Goal: Browse casually: Explore the website without a specific task or goal

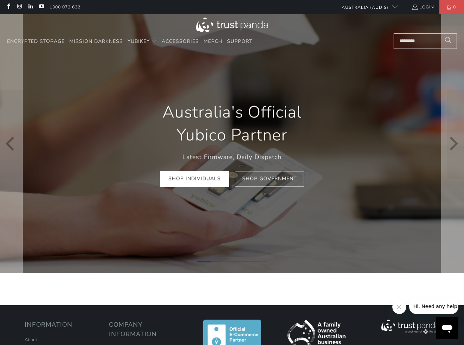
click at [327, 139] on div "Australia's Official Yubico Partner Latest Firmware, Daily Dispatch Shop Indivi…" at bounding box center [232, 143] width 203 height 107
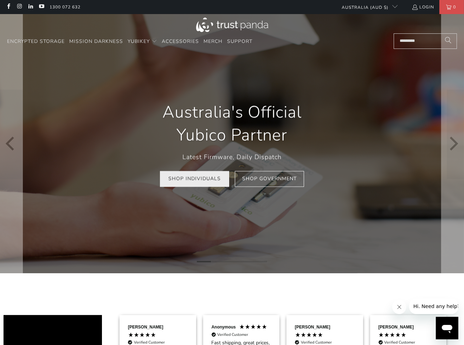
click at [189, 179] on link "Shop Individuals" at bounding box center [194, 179] width 69 height 16
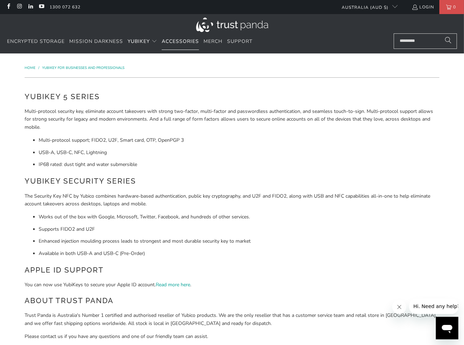
click at [182, 42] on span "Accessories" at bounding box center [180, 41] width 37 height 7
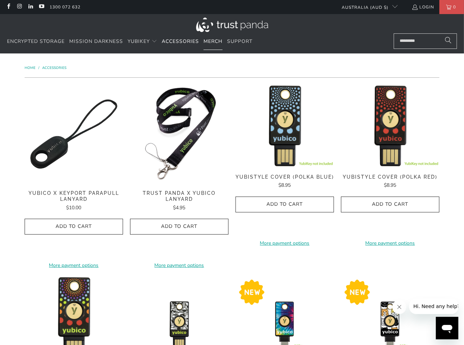
click at [216, 43] on span "Merch" at bounding box center [213, 41] width 19 height 7
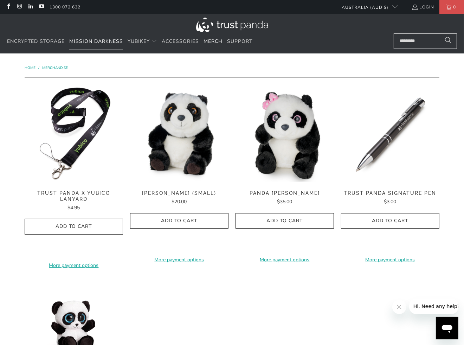
click at [88, 41] on span "Mission Darkness" at bounding box center [96, 41] width 54 height 7
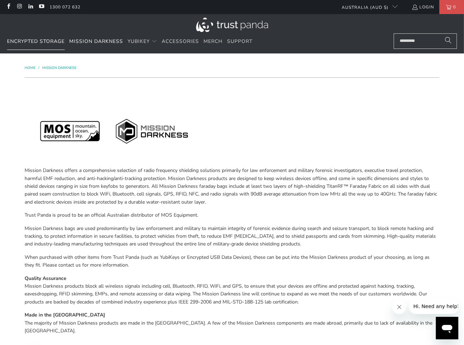
click at [39, 39] on span "Encrypted Storage" at bounding box center [36, 41] width 58 height 7
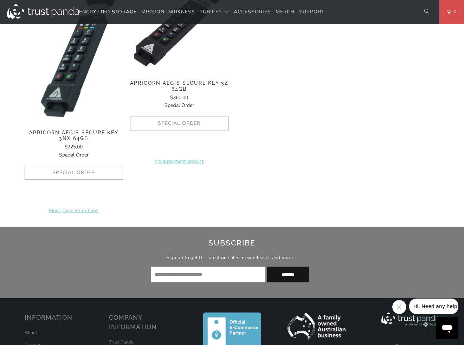
scroll to position [703, 0]
